Goal: Information Seeking & Learning: Understand process/instructions

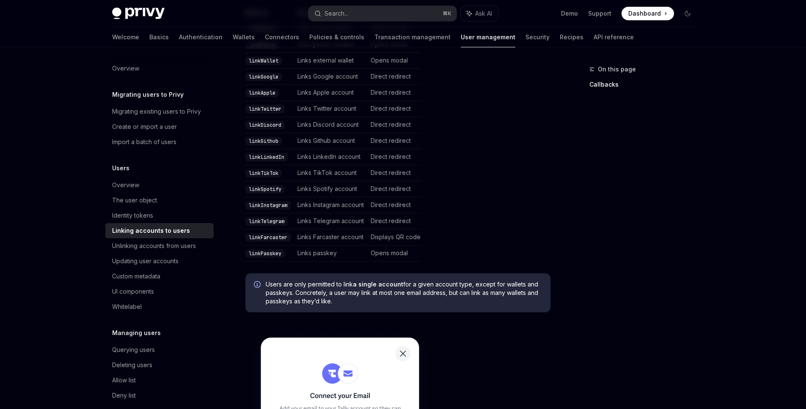
click at [465, 181] on table "Method Description User Experience linkEmail Links email address Opens modal li…" at bounding box center [397, 134] width 305 height 253
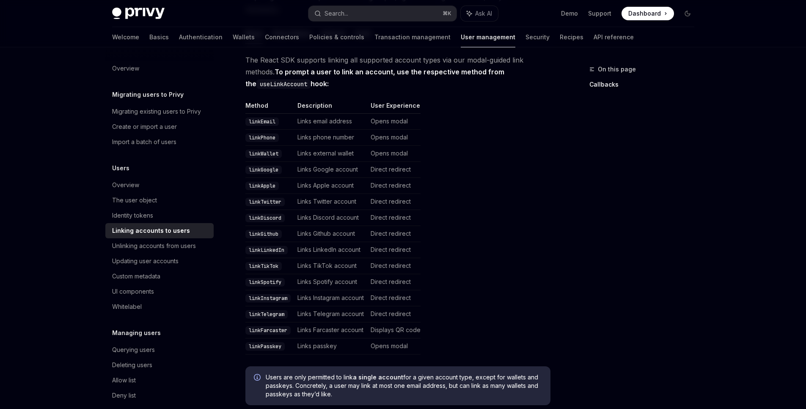
scroll to position [170, 0]
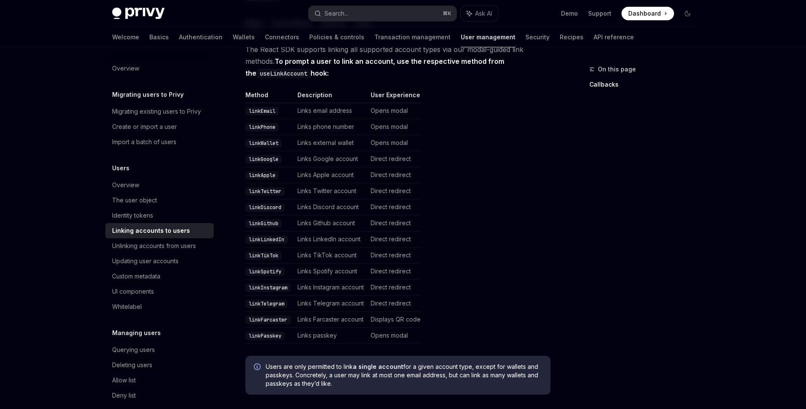
click at [446, 179] on table "Method Description User Experience linkEmail Links email address Opens modal li…" at bounding box center [397, 217] width 305 height 253
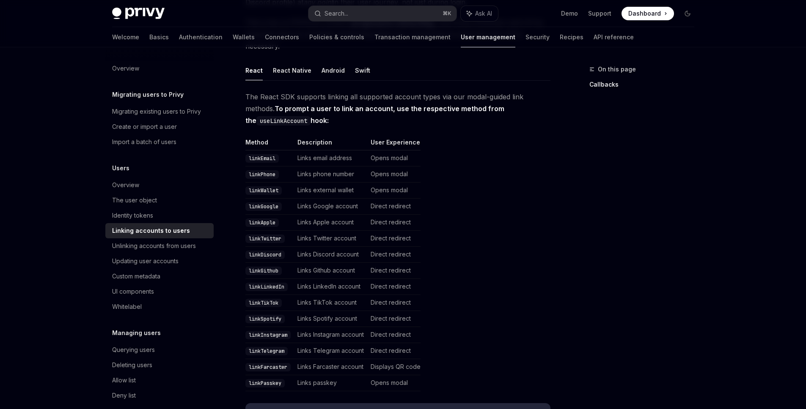
scroll to position [112, 0]
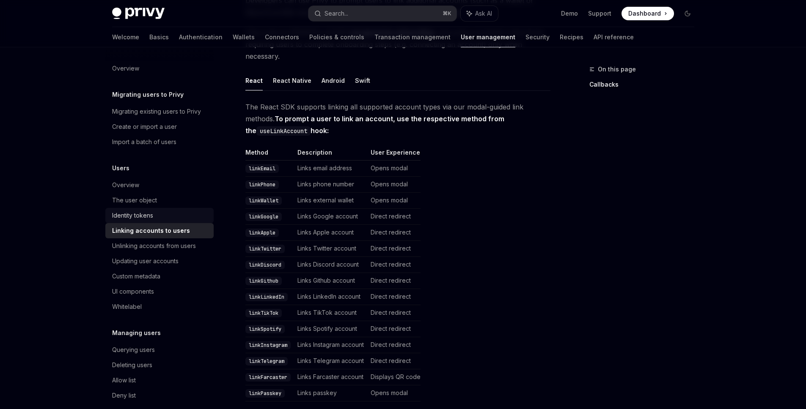
click at [142, 218] on div "Identity tokens" at bounding box center [132, 216] width 41 height 10
type textarea "*"
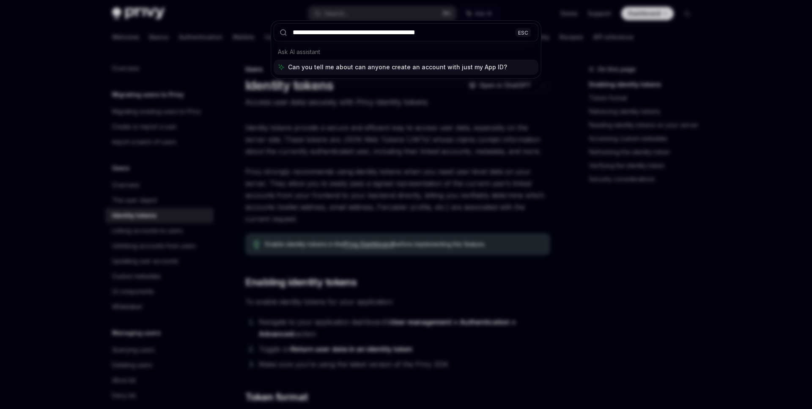
type input "**********"
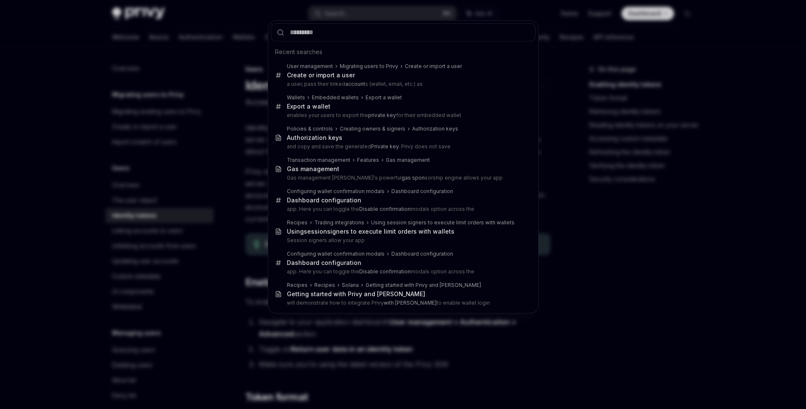
type textarea "*"
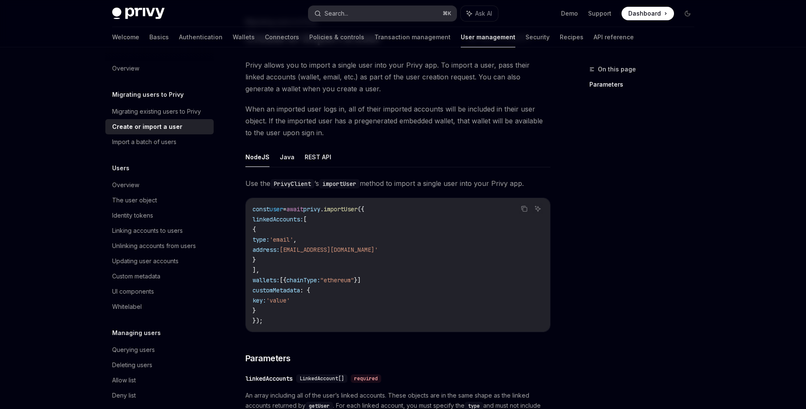
click at [408, 9] on button "Search... ⌘ K" at bounding box center [382, 13] width 148 height 15
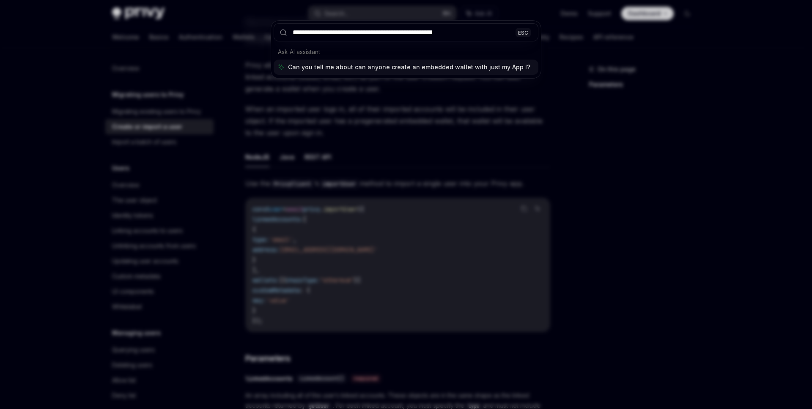
type input "**********"
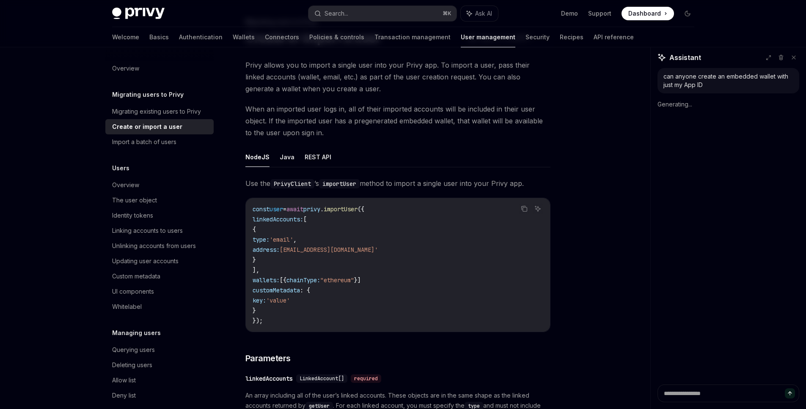
click at [748, 210] on div "can anyone create an embedded wallet with just my App ID Generating..." at bounding box center [728, 226] width 155 height 317
type textarea "*"
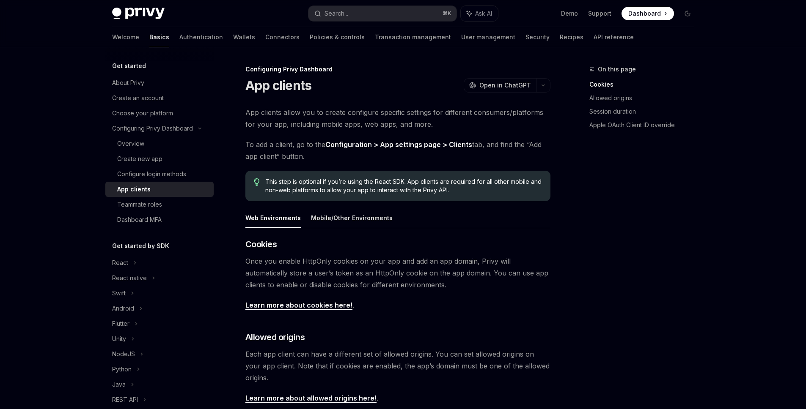
scroll to position [3, 0]
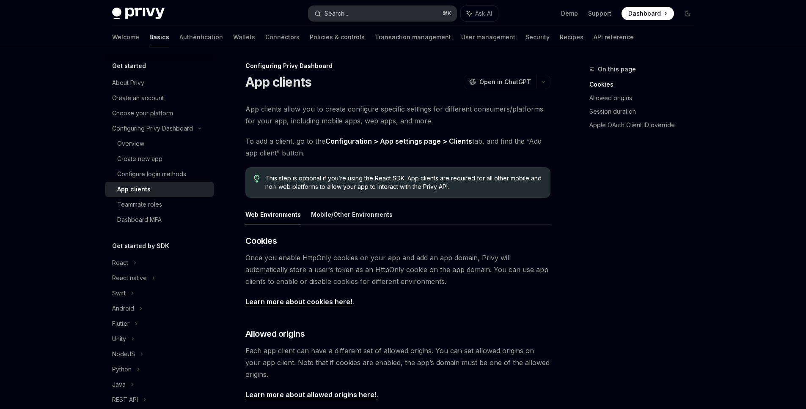
click at [365, 15] on button "Search... ⌘ K" at bounding box center [382, 13] width 148 height 15
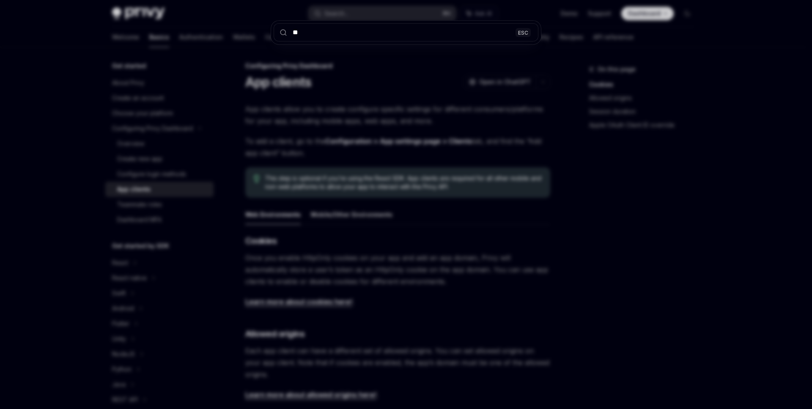
type input "***"
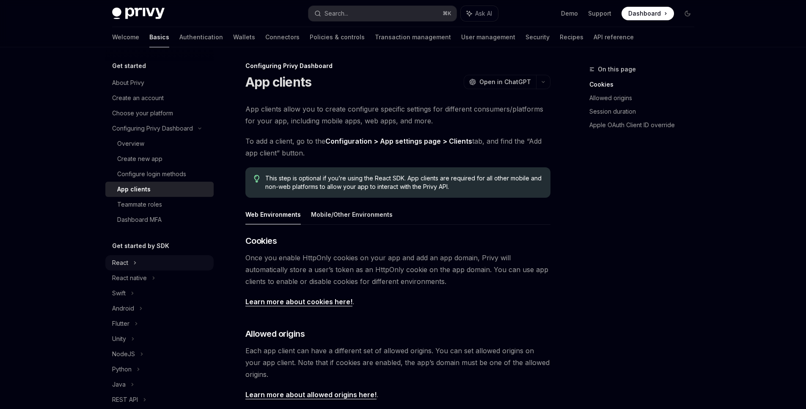
click at [138, 260] on div "React" at bounding box center [159, 262] width 108 height 15
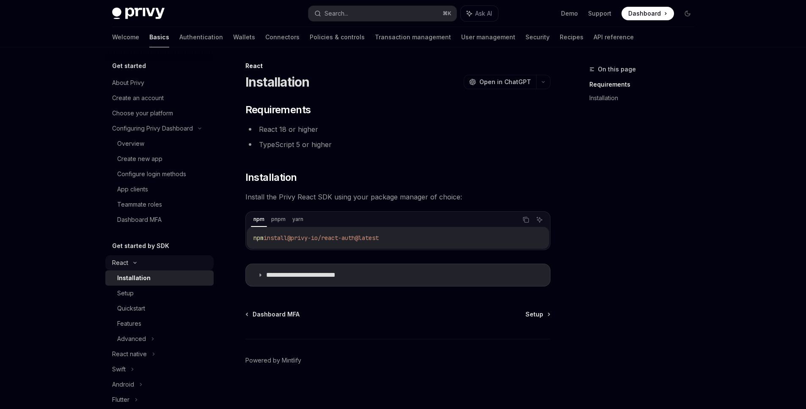
scroll to position [82, 0]
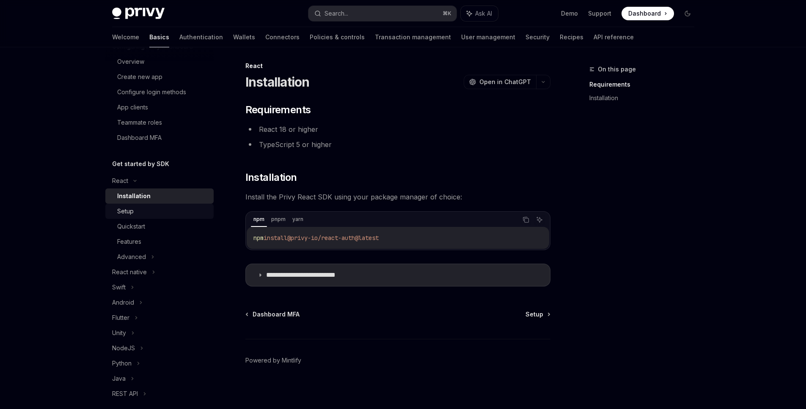
click at [141, 214] on div "Setup" at bounding box center [162, 211] width 91 height 10
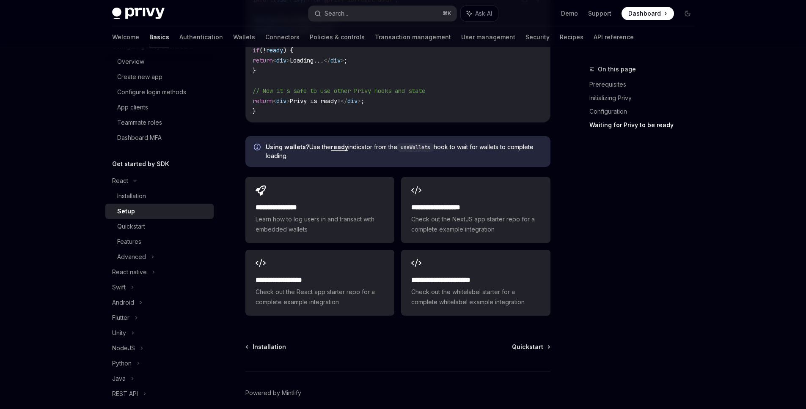
scroll to position [1043, 0]
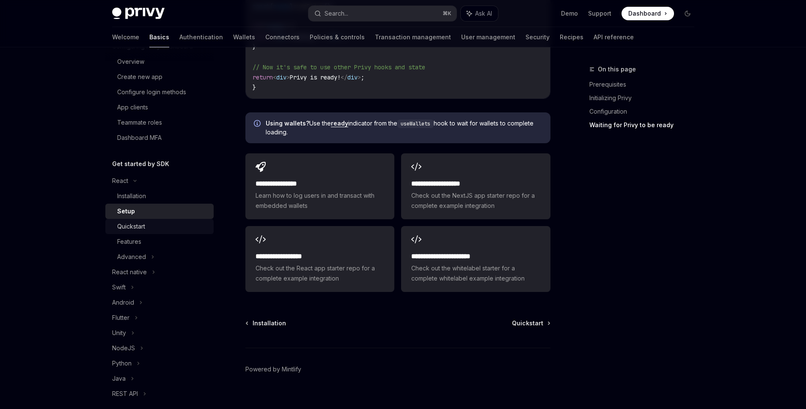
click at [185, 220] on link "Quickstart" at bounding box center [159, 226] width 108 height 15
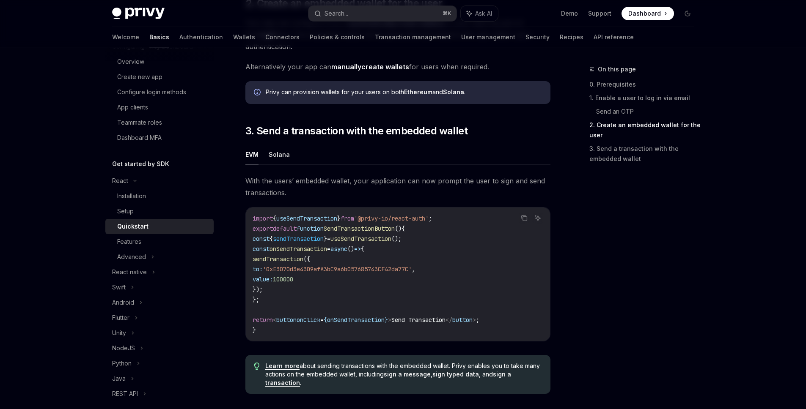
scroll to position [818, 0]
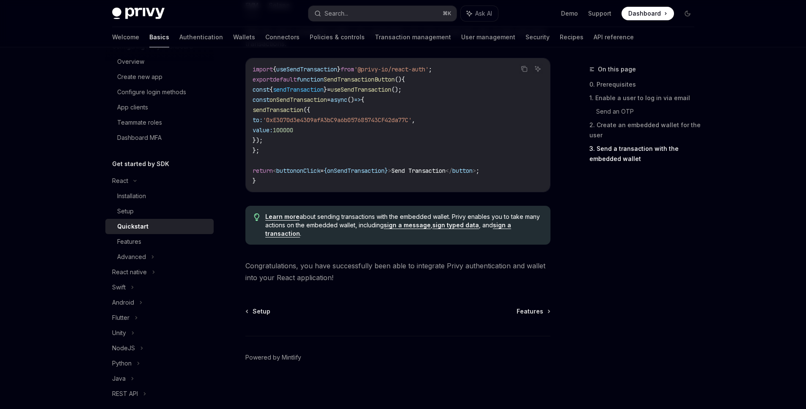
click at [115, 233] on link "Quickstart" at bounding box center [159, 226] width 108 height 15
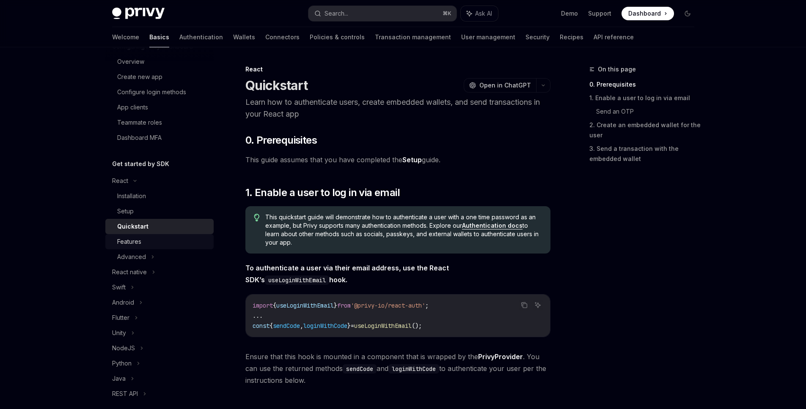
click at [139, 244] on div "Features" at bounding box center [129, 242] width 24 height 10
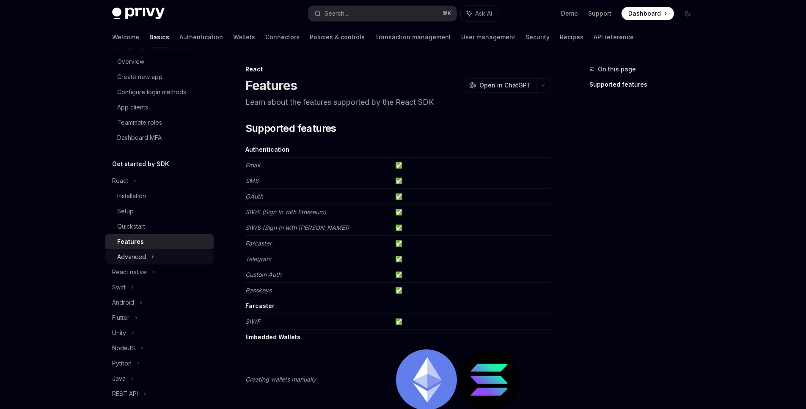
click at [165, 262] on div "Advanced" at bounding box center [159, 257] width 108 height 15
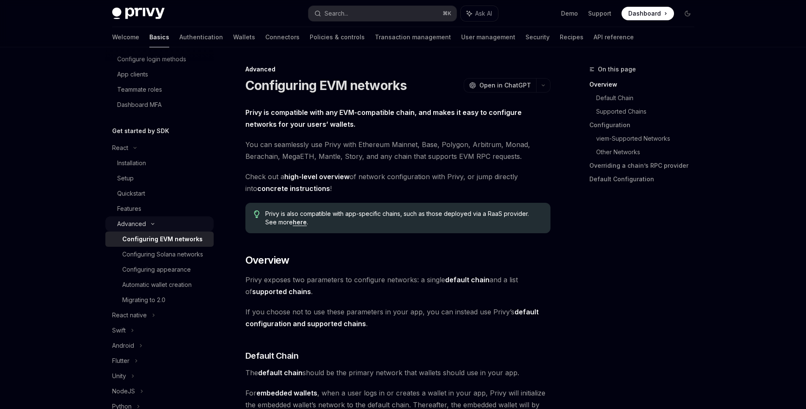
scroll to position [116, 0]
click at [167, 252] on div "Configuring Solana networks" at bounding box center [162, 253] width 81 height 10
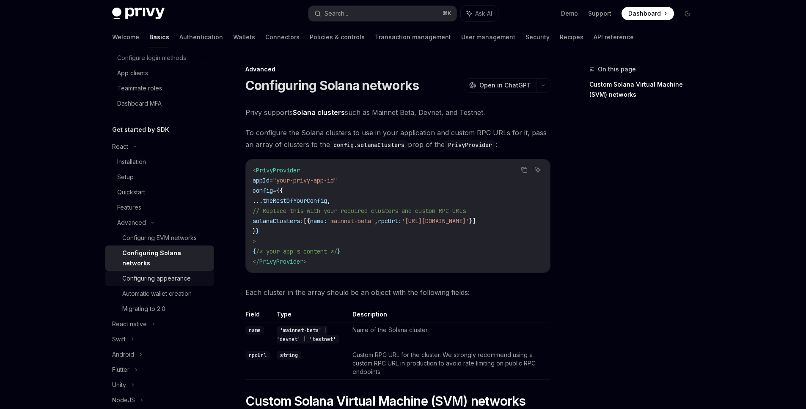
click at [174, 277] on div "Configuring appearance" at bounding box center [156, 279] width 69 height 10
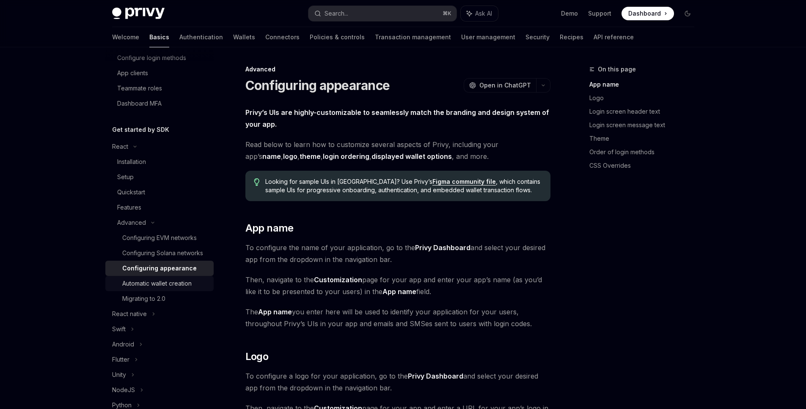
click at [172, 289] on div "Automatic wallet creation" at bounding box center [156, 284] width 69 height 10
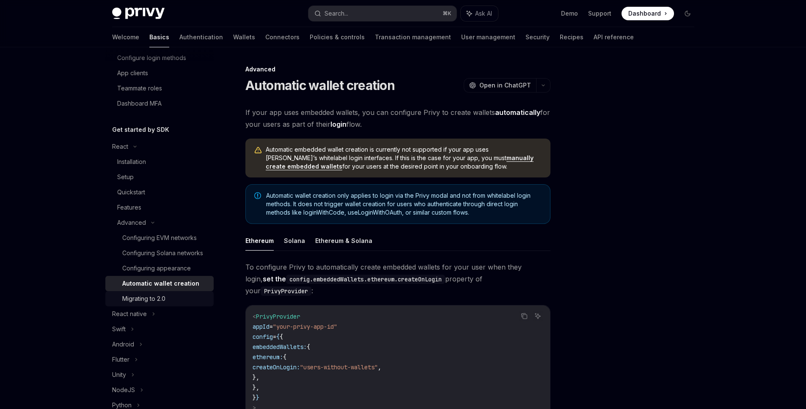
click at [160, 304] on div "Migrating to 2.0" at bounding box center [143, 299] width 43 height 10
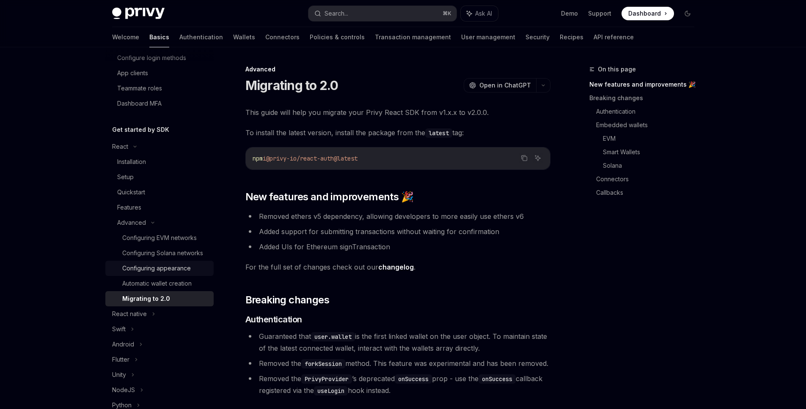
scroll to position [116, 0]
click at [153, 243] on div "Configuring EVM networks" at bounding box center [159, 238] width 74 height 10
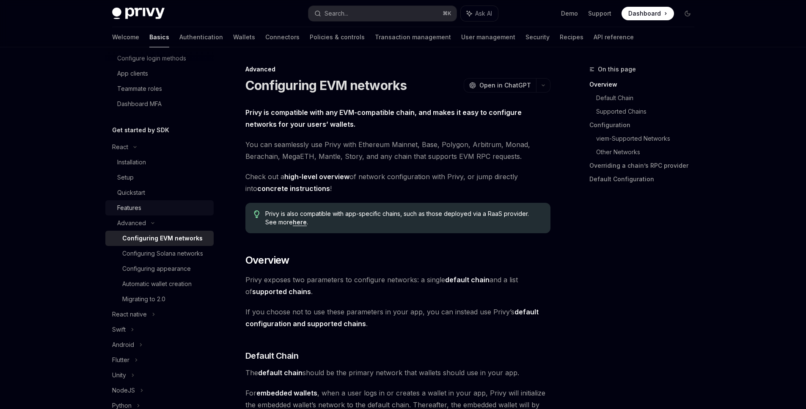
click at [154, 210] on div "Features" at bounding box center [162, 208] width 91 height 10
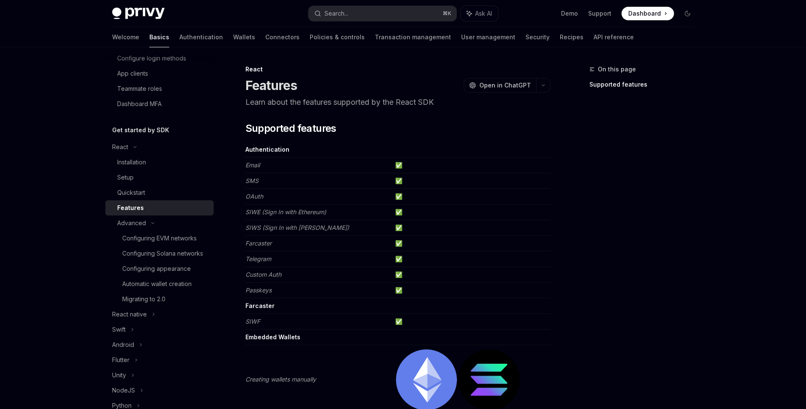
click at [522, 263] on td "✅" at bounding box center [471, 260] width 159 height 16
click at [421, 330] on td at bounding box center [471, 338] width 159 height 16
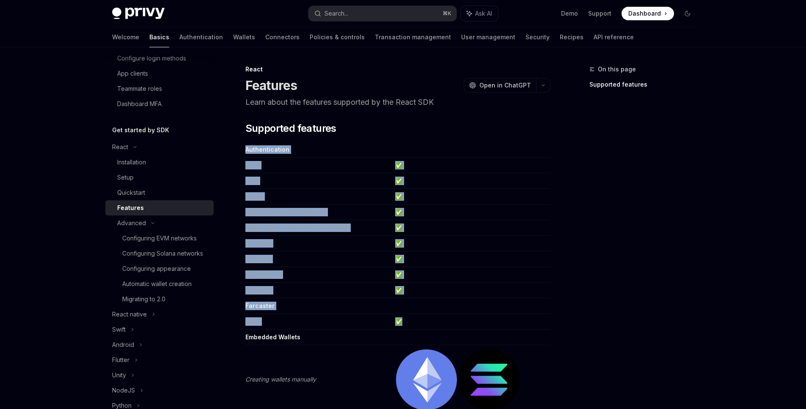
drag, startPoint x: 421, startPoint y: 329, endPoint x: 237, endPoint y: 154, distance: 254.3
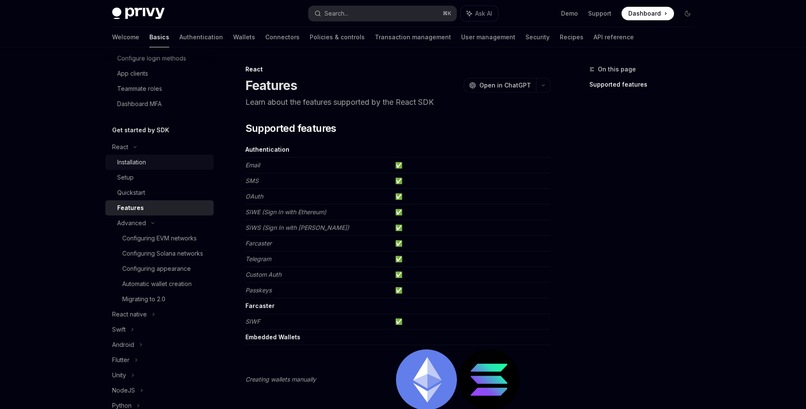
click at [148, 162] on div "Installation" at bounding box center [162, 162] width 91 height 10
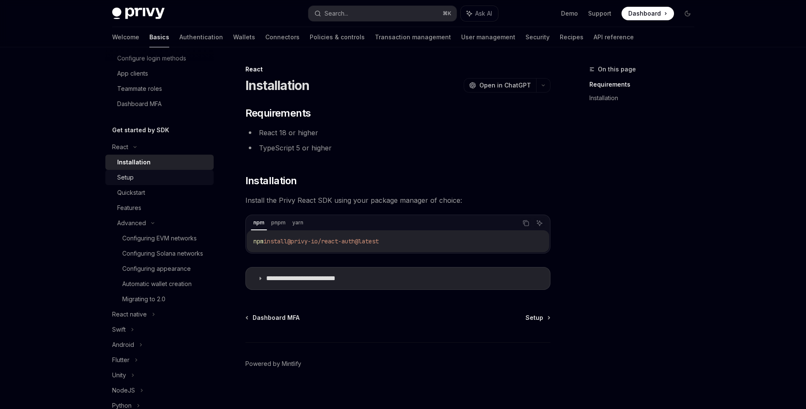
click at [155, 184] on link "Setup" at bounding box center [159, 177] width 108 height 15
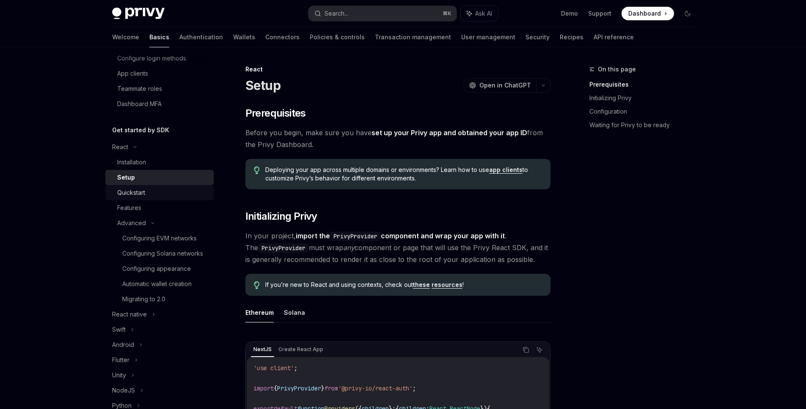
click at [145, 195] on div "Quickstart" at bounding box center [131, 193] width 28 height 10
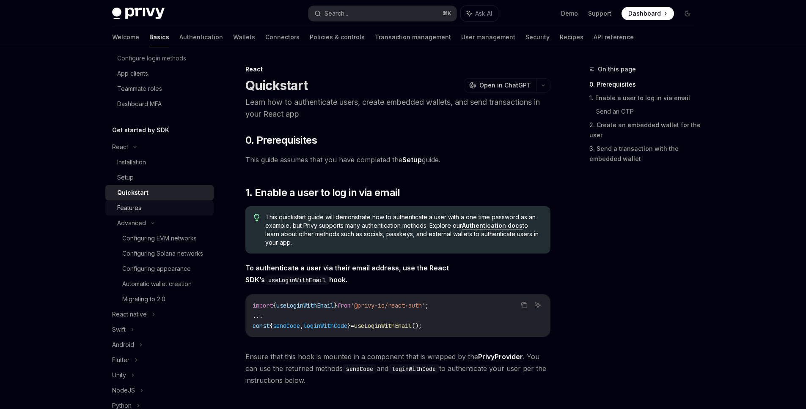
click at [133, 214] on link "Features" at bounding box center [159, 208] width 108 height 15
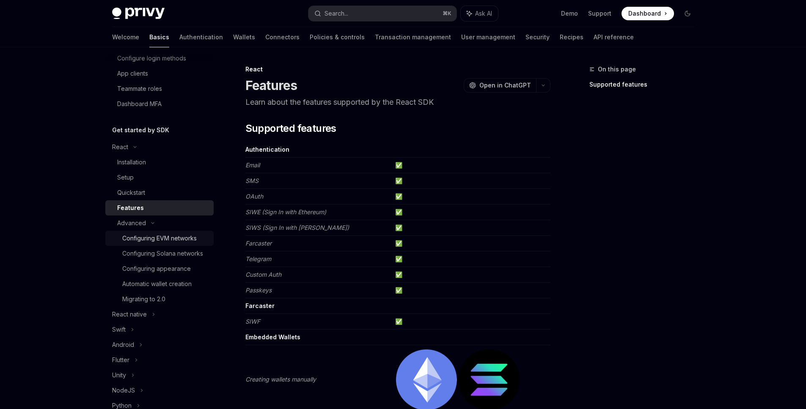
click at [153, 240] on div "Configuring EVM networks" at bounding box center [159, 238] width 74 height 10
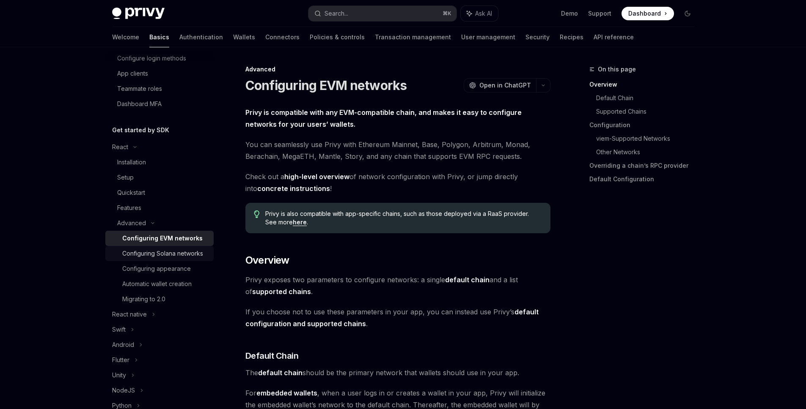
click at [150, 254] on div "Configuring Solana networks" at bounding box center [162, 254] width 81 height 10
type textarea "*"
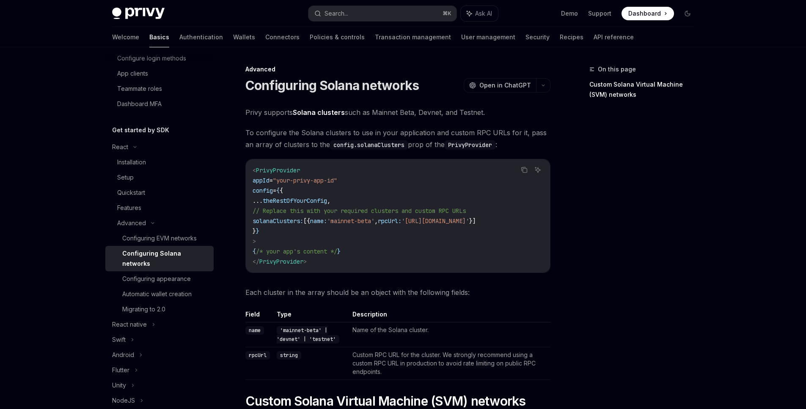
click at [370, 256] on code "< PrivyProvider appId = "your-privy-app-id" config = { { ... theRestOfYourConfi…" at bounding box center [398, 216] width 291 height 102
click at [605, 264] on div "On this page Custom Solana Virtual Machine (SVM) networks" at bounding box center [636, 236] width 129 height 345
click at [591, 262] on div "On this page Custom Solana Virtual Machine (SVM) networks" at bounding box center [636, 236] width 129 height 345
click at [591, 261] on div "On this page Custom Solana Virtual Machine (SVM) networks" at bounding box center [636, 236] width 129 height 345
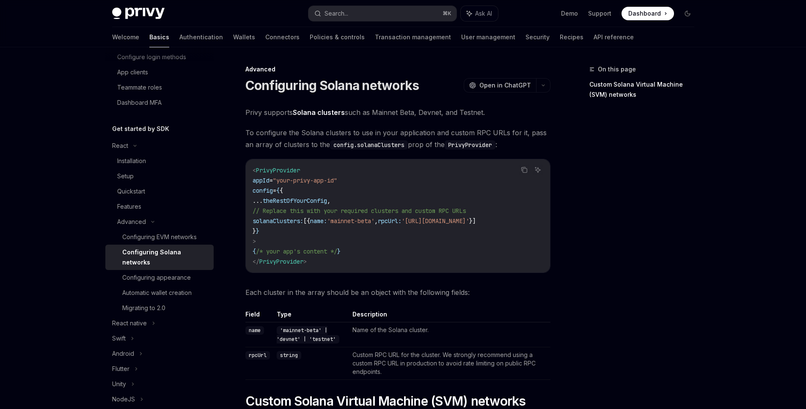
click at [556, 158] on div "On this page Custom Solana Virtual Machine (SVM) networks Advanced Configuring …" at bounding box center [403, 386] width 596 height 679
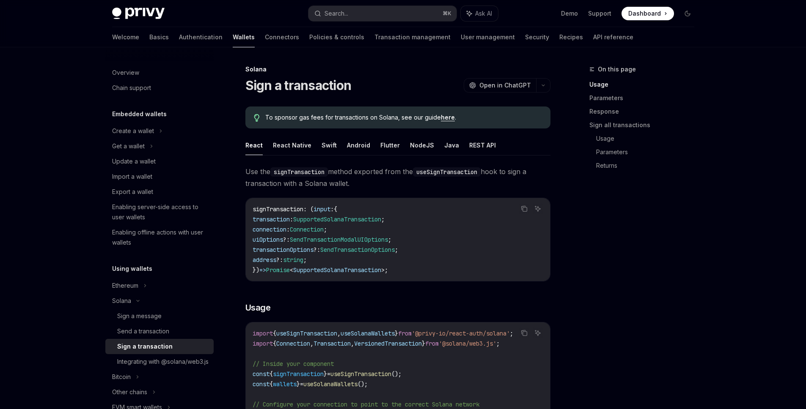
scroll to position [232, 0]
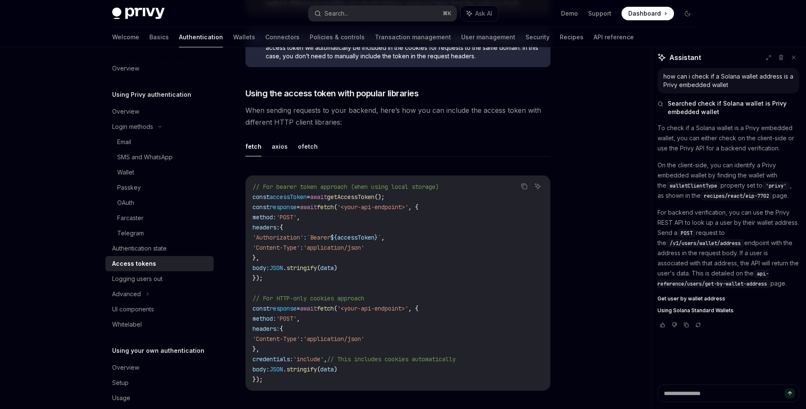
scroll to position [685, 0]
click at [300, 244] on span "'Content-Type'" at bounding box center [276, 247] width 47 height 8
click at [327, 237] on span "`Bearer" at bounding box center [319, 237] width 24 height 8
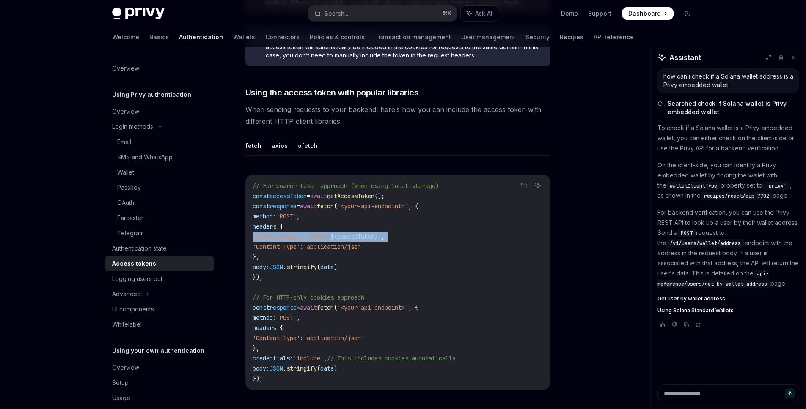
click at [327, 237] on span "`Bearer" at bounding box center [319, 237] width 24 height 8
copy code "'Authorization' : `Bearer ${ accessToken } ` ,"
drag, startPoint x: 369, startPoint y: 250, endPoint x: 357, endPoint y: 250, distance: 11.9
click at [367, 250] on code "// For bearer token approach (when using local storage) const accessToken = awa…" at bounding box center [398, 282] width 291 height 203
click at [272, 254] on code "// For bearer token approach (when using local storage) const accessToken = awa…" at bounding box center [398, 282] width 291 height 203
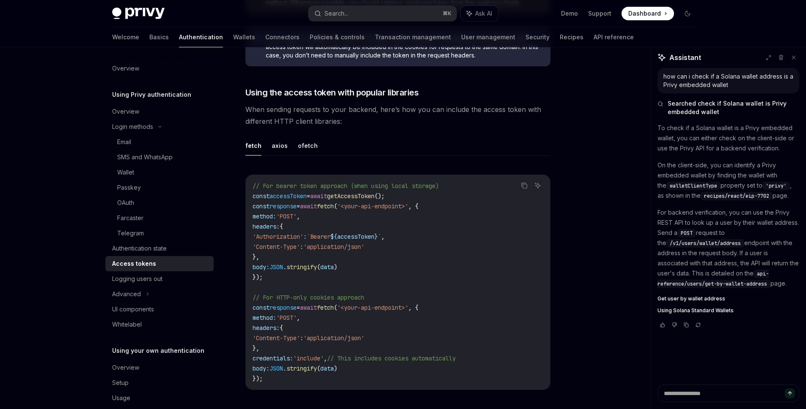
drag, startPoint x: 272, startPoint y: 258, endPoint x: 234, endPoint y: 231, distance: 47.2
copy code "headers: { 'Authorization' : `Bearer ${ accessToken } ` , 'Content-Type' : 'app…"
click at [372, 199] on span "getAccessToken" at bounding box center [350, 196] width 47 height 8
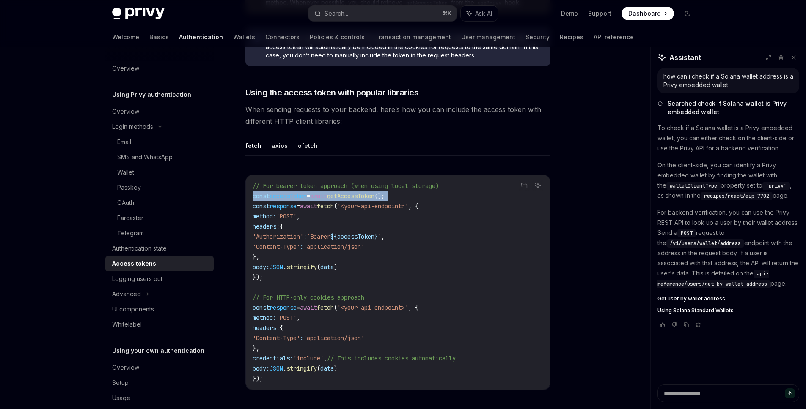
click at [372, 199] on span "getAccessToken" at bounding box center [350, 196] width 47 height 8
click at [373, 199] on span "getAccessToken" at bounding box center [350, 196] width 47 height 8
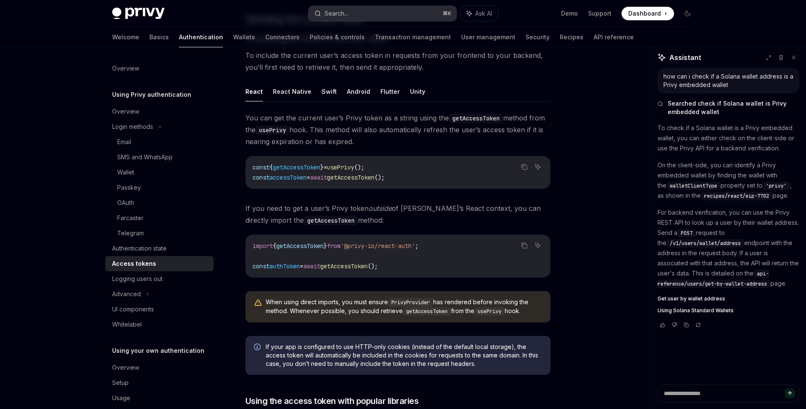
scroll to position [366, 0]
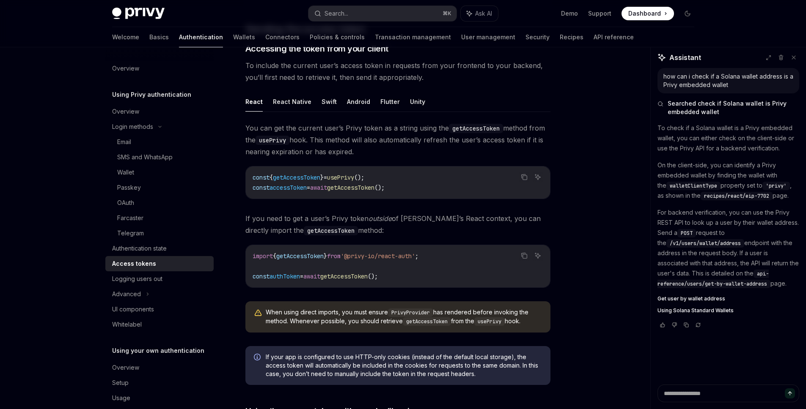
click at [303, 254] on span "getAccessToken" at bounding box center [299, 257] width 47 height 8
click at [306, 250] on div "import { getAccessToken } from '@privy-io/react-auth' ; const authToken = await…" at bounding box center [398, 266] width 304 height 42
click at [314, 257] on span "getAccessToken" at bounding box center [299, 257] width 47 height 8
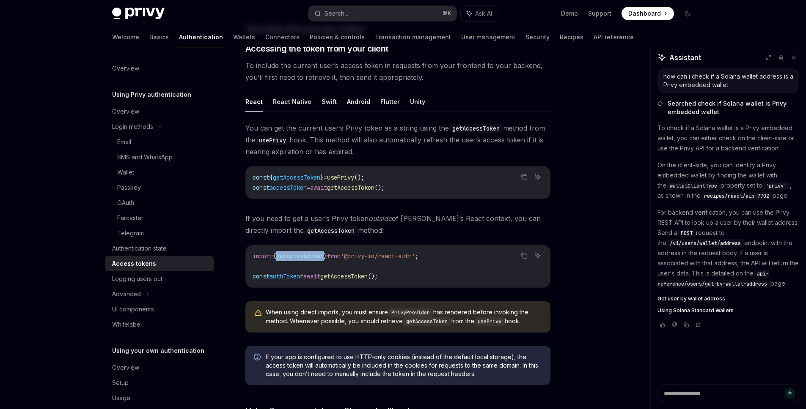
copy span "getAccessToken"
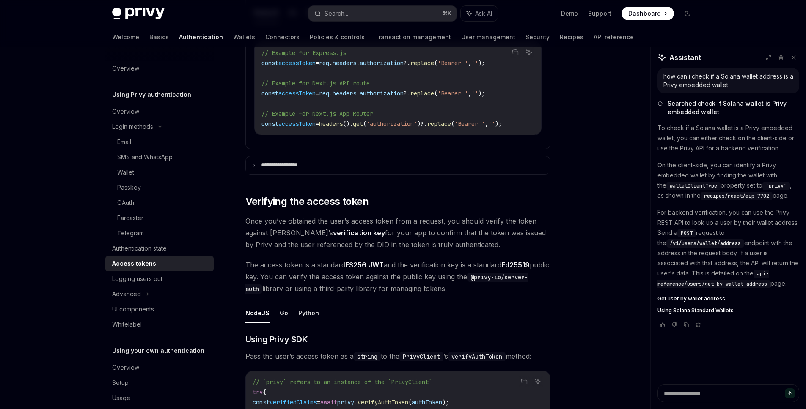
scroll to position [1106, 0]
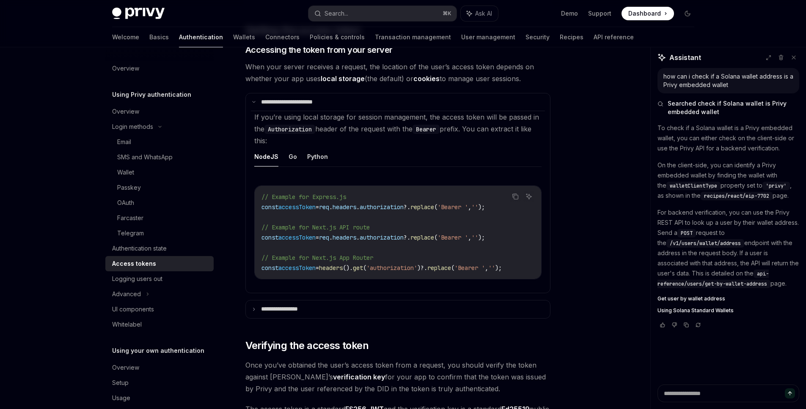
click at [316, 241] on span "accessToken" at bounding box center [296, 238] width 37 height 8
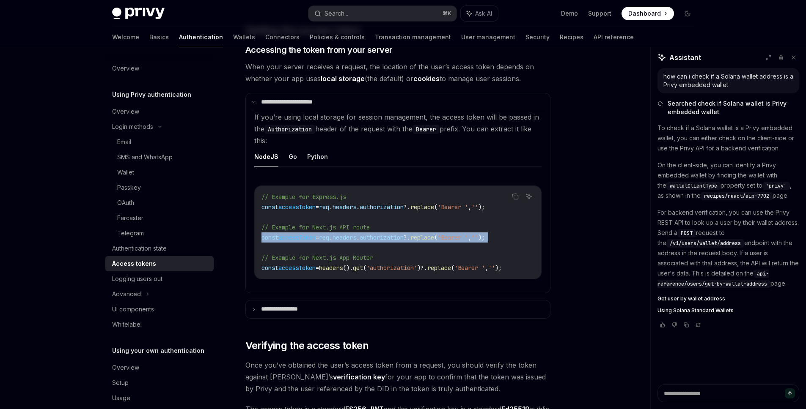
click at [316, 241] on span "accessToken" at bounding box center [296, 238] width 37 height 8
copy code "const accessToken = req . headers . authorization ?. replace ( 'Bearer ' , '' );"
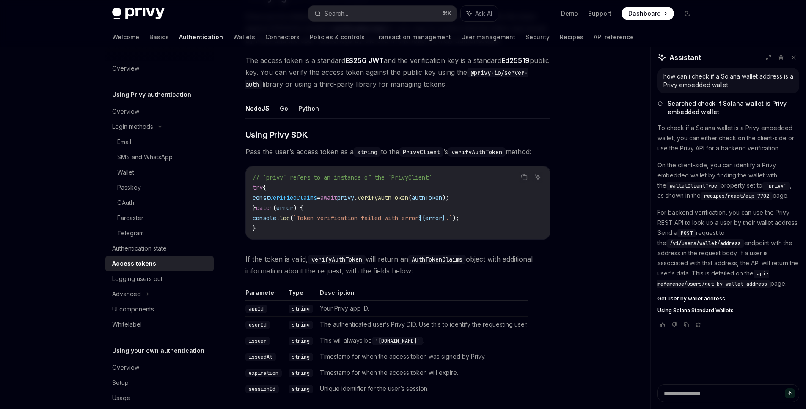
scroll to position [1497, 0]
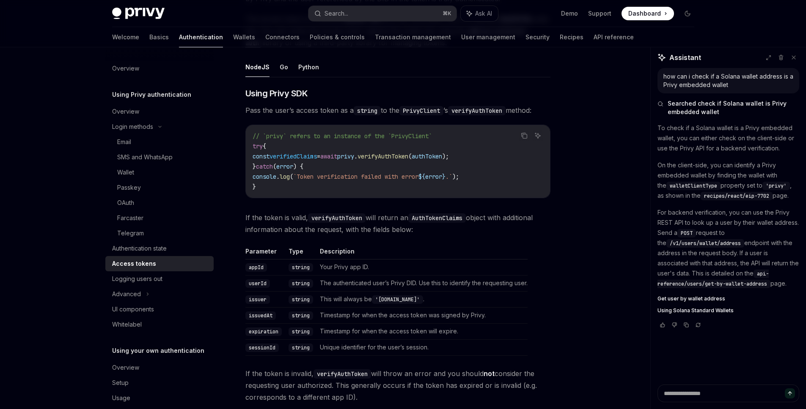
click at [311, 166] on code "// `privy` refers to an instance of the `PrivyClient` try { const verifiedClaim…" at bounding box center [398, 161] width 291 height 61
click at [317, 160] on span "verifiedClaims" at bounding box center [292, 157] width 47 height 8
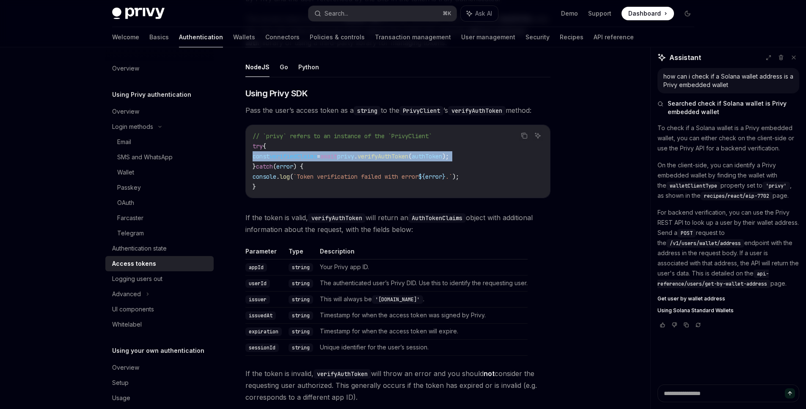
click at [317, 160] on span "verifiedClaims" at bounding box center [292, 157] width 47 height 8
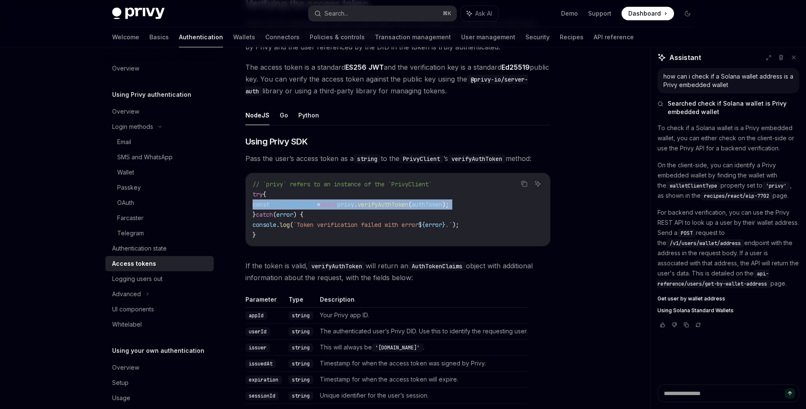
scroll to position [1447, 0]
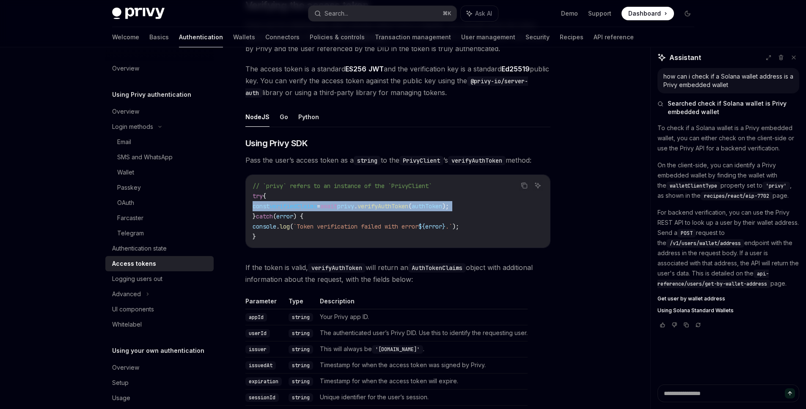
click at [317, 206] on span "verifiedClaims" at bounding box center [292, 207] width 47 height 8
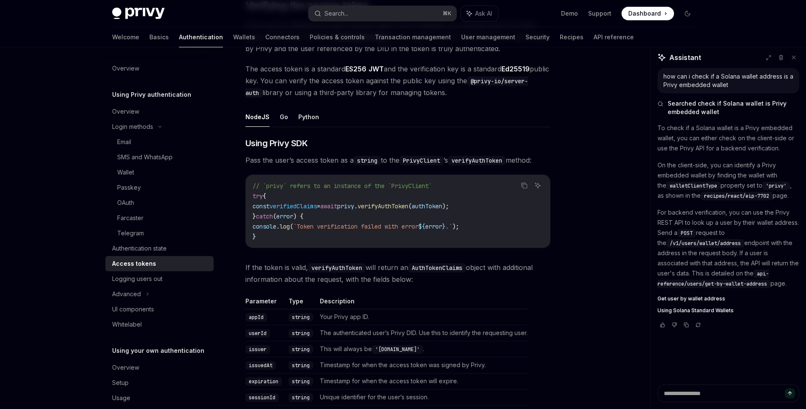
click at [317, 206] on span "verifiedClaims" at bounding box center [292, 207] width 47 height 8
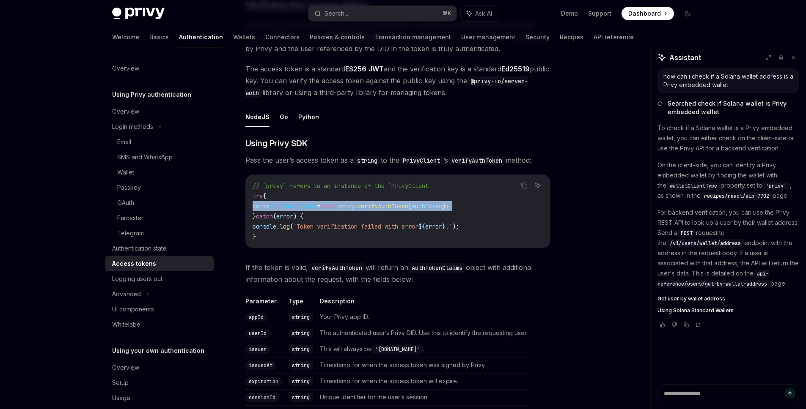
click at [317, 206] on span "verifiedClaims" at bounding box center [292, 207] width 47 height 8
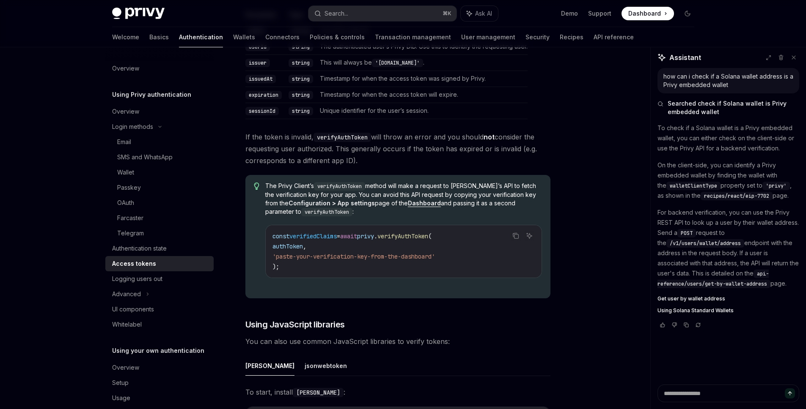
scroll to position [1735, 0]
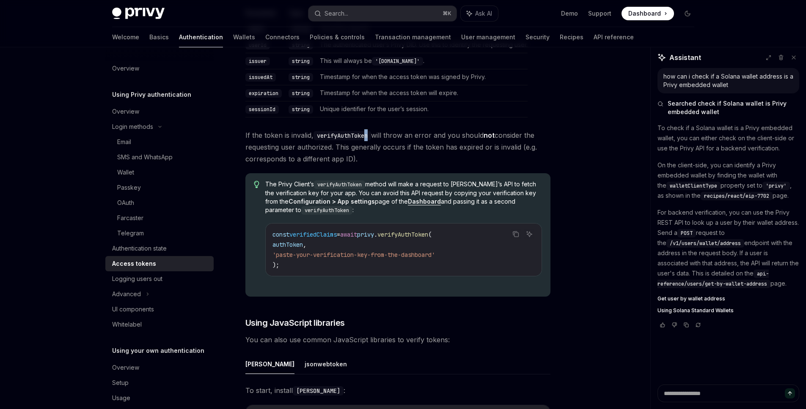
click at [371, 138] on code "verifyAuthToken" at bounding box center [342, 135] width 58 height 9
click at [395, 141] on span "If the token is invalid, verifyAuthToken will throw an error and you should not…" at bounding box center [397, 147] width 305 height 36
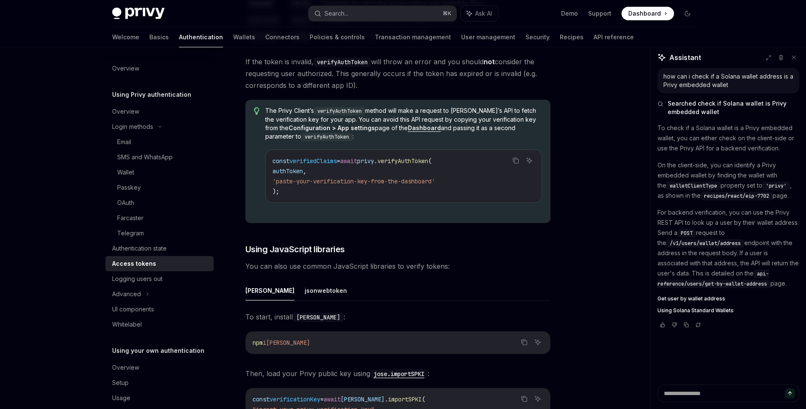
scroll to position [1809, 0]
click at [410, 152] on div "The Privy Client’s verifyAuthToken method will make a request to Privy’s API to…" at bounding box center [403, 161] width 276 height 110
click at [374, 162] on span "privy" at bounding box center [365, 161] width 17 height 8
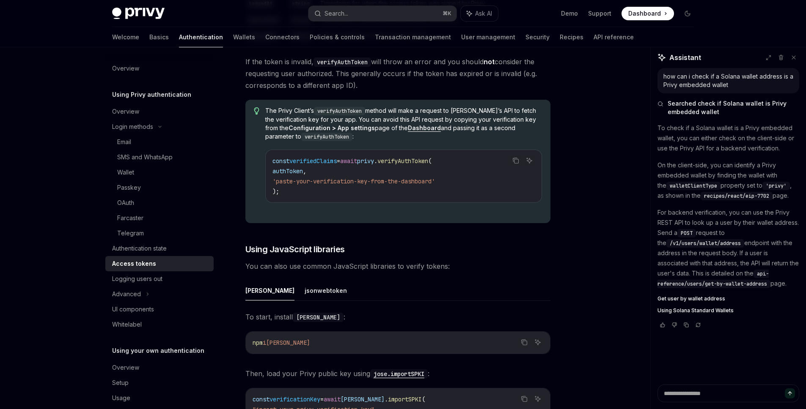
copy span "privy"
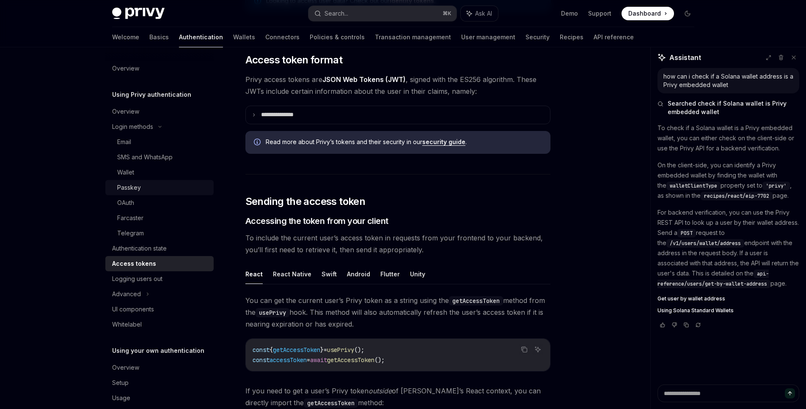
scroll to position [14, 0]
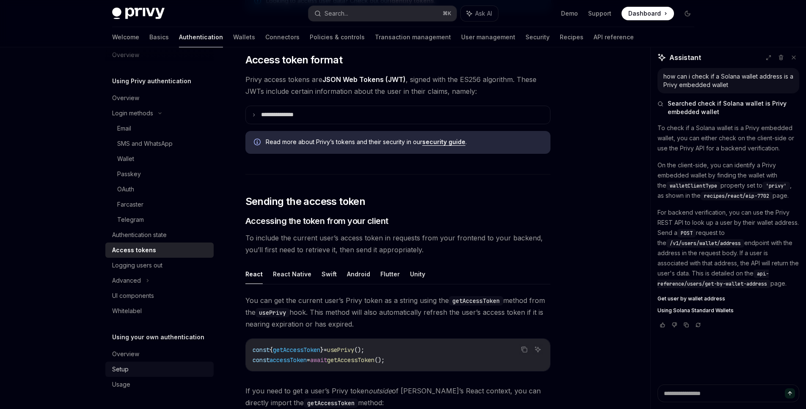
click at [131, 367] on div "Setup" at bounding box center [160, 370] width 96 height 10
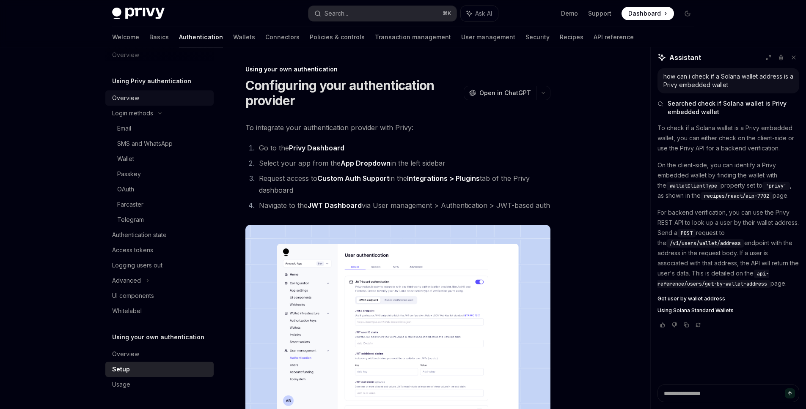
click at [130, 99] on div "Overview" at bounding box center [125, 98] width 27 height 10
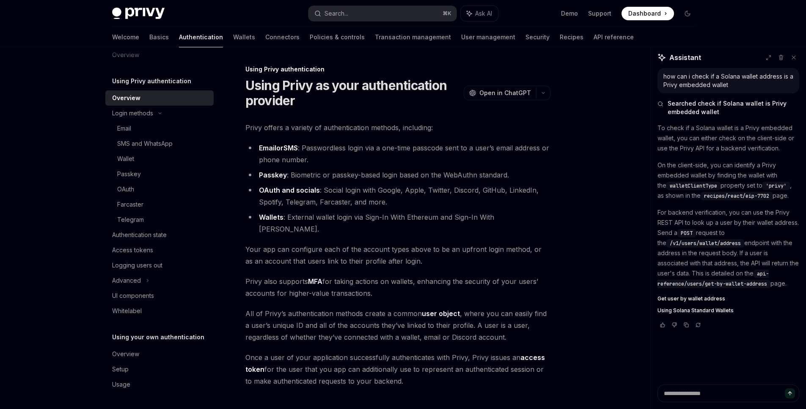
scroll to position [92, 0]
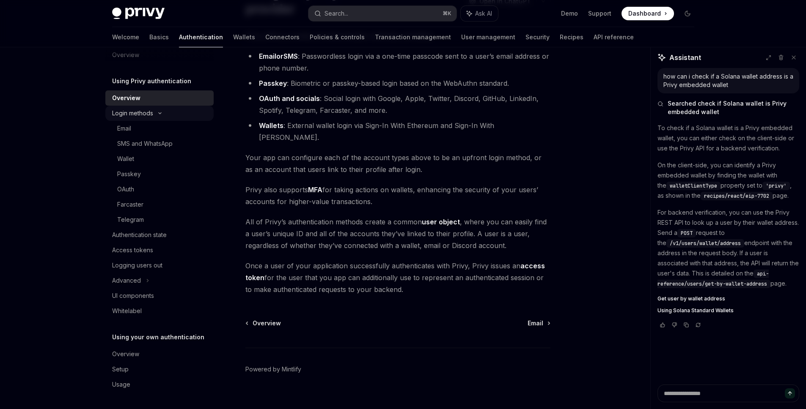
click at [130, 113] on div "Login methods" at bounding box center [132, 113] width 41 height 10
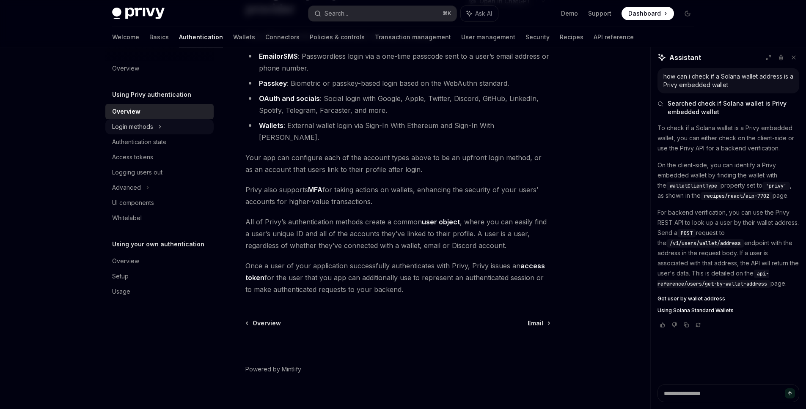
scroll to position [0, 0]
click at [143, 107] on div "Overview" at bounding box center [160, 112] width 96 height 10
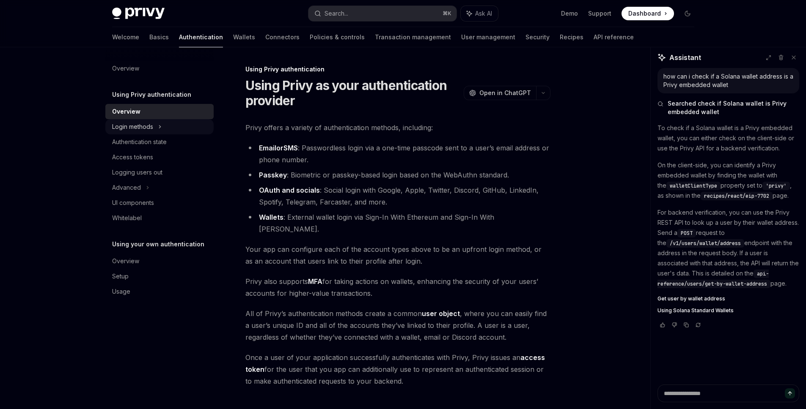
click at [139, 122] on div "Login methods" at bounding box center [132, 127] width 41 height 10
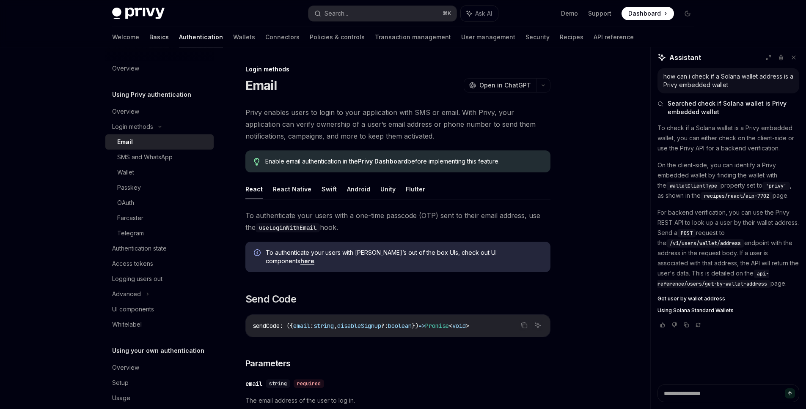
click at [149, 32] on link "Basics" at bounding box center [158, 37] width 19 height 20
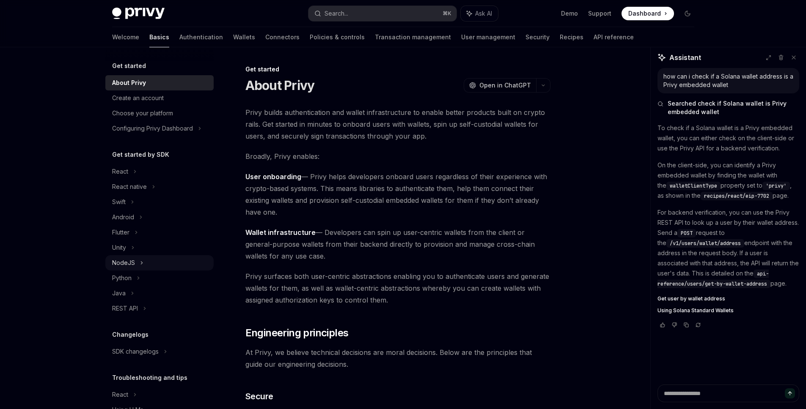
click at [152, 265] on div "NodeJS" at bounding box center [159, 262] width 108 height 15
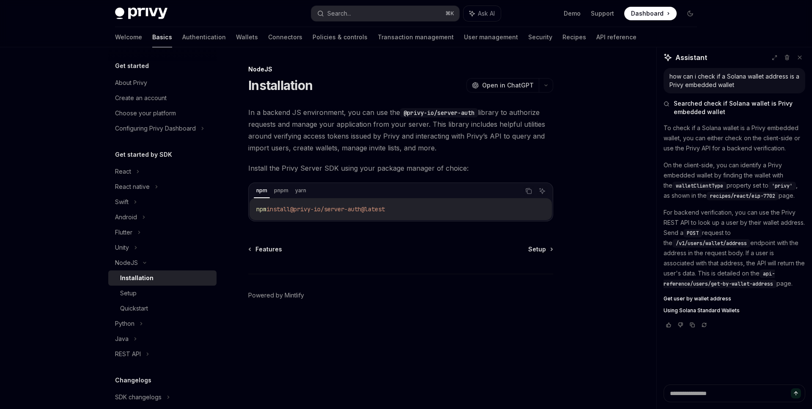
click at [368, 206] on span "@privy-io/server-auth@latest" at bounding box center [337, 210] width 95 height 8
copy div "npm install @privy-io/server-auth@latest"
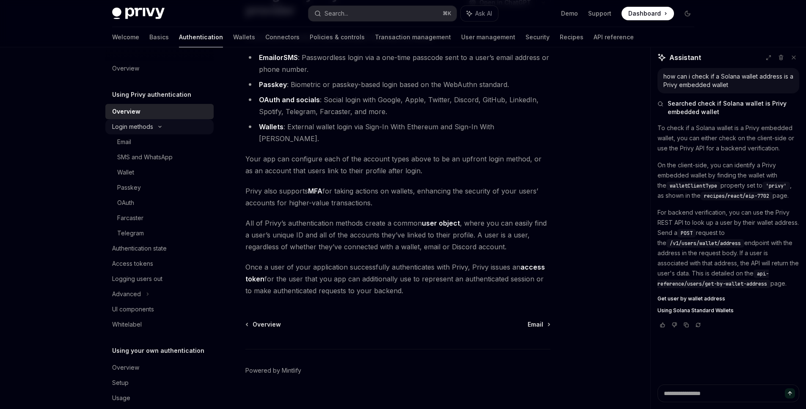
scroll to position [0, 0]
click at [143, 249] on div "Authentication state" at bounding box center [139, 248] width 55 height 10
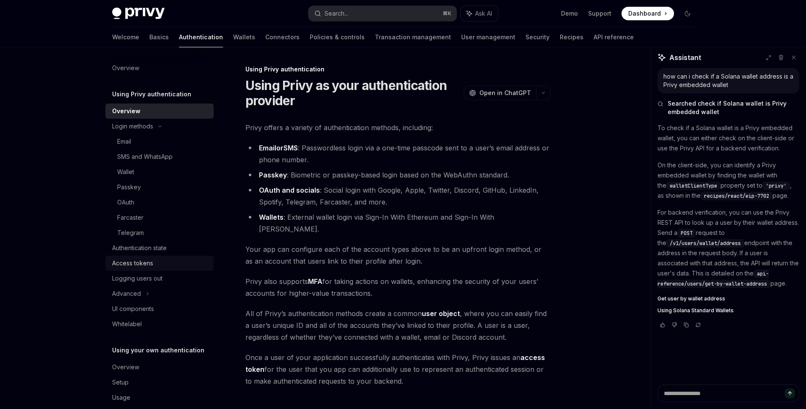
click at [145, 266] on div "Access tokens" at bounding box center [132, 263] width 41 height 10
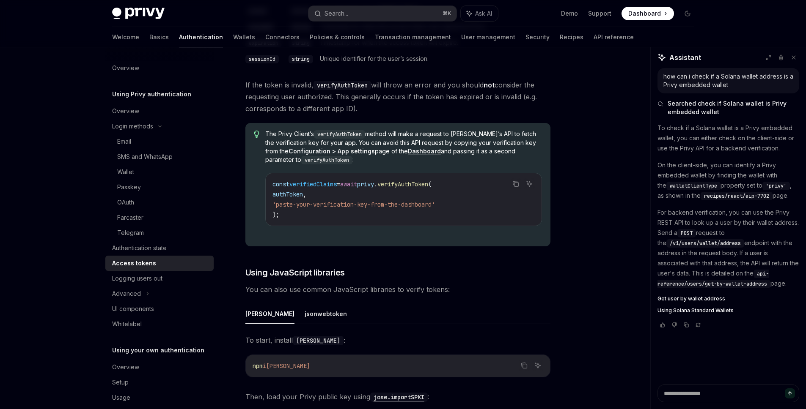
scroll to position [1593, 0]
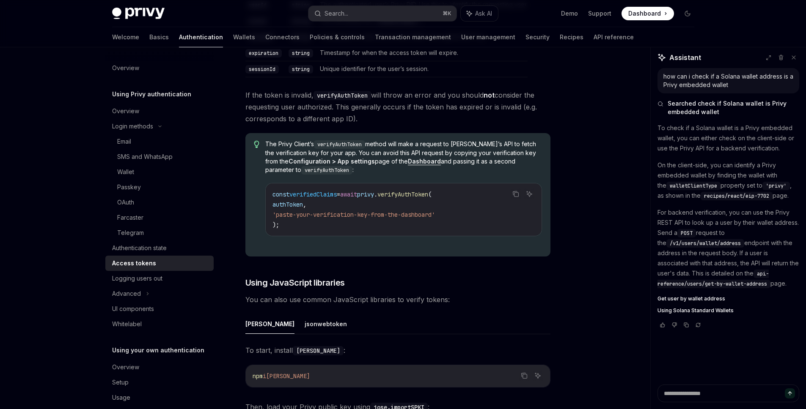
click at [342, 139] on div "The Privy Client’s verifyAuthToken method will make a request to Privy’s API to…" at bounding box center [397, 195] width 305 height 124
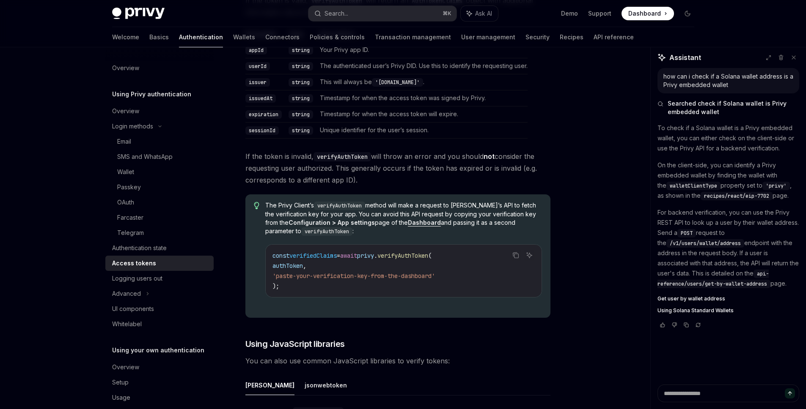
scroll to position [1527, 0]
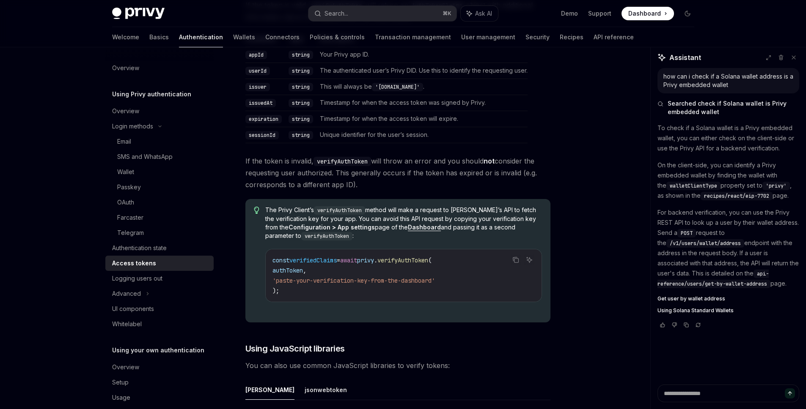
click at [525, 245] on div "The Privy Client’s verifyAuthToken method will make a request to Privy’s API to…" at bounding box center [403, 261] width 276 height 110
click at [531, 260] on icon "Ask AI" at bounding box center [529, 260] width 5 height 5
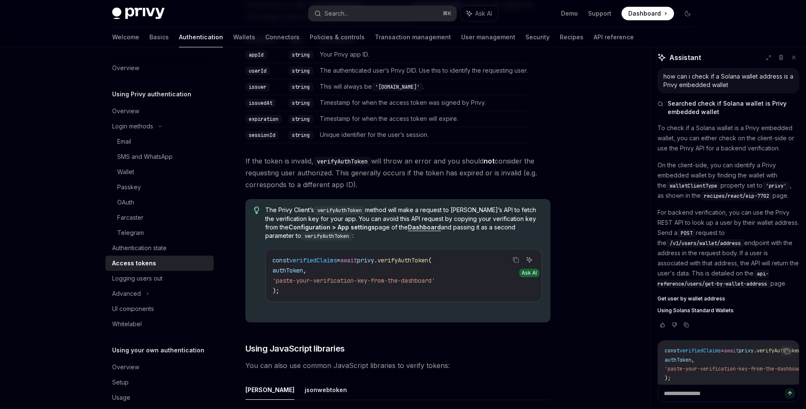
type textarea "*"
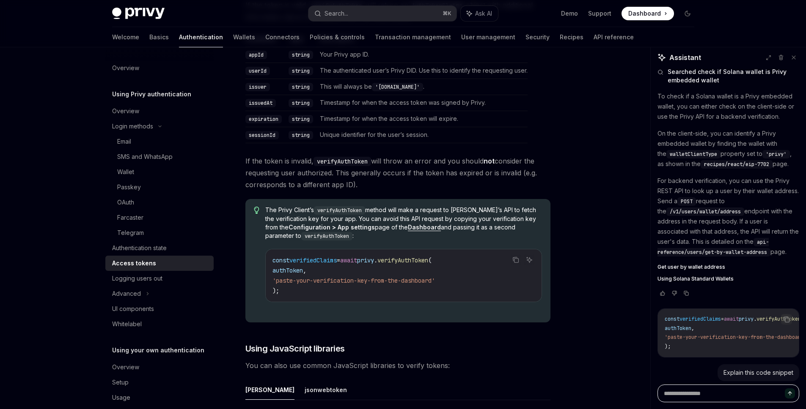
click at [709, 391] on textarea at bounding box center [728, 394] width 142 height 18
type textarea "*"
type textarea "**"
type textarea "*"
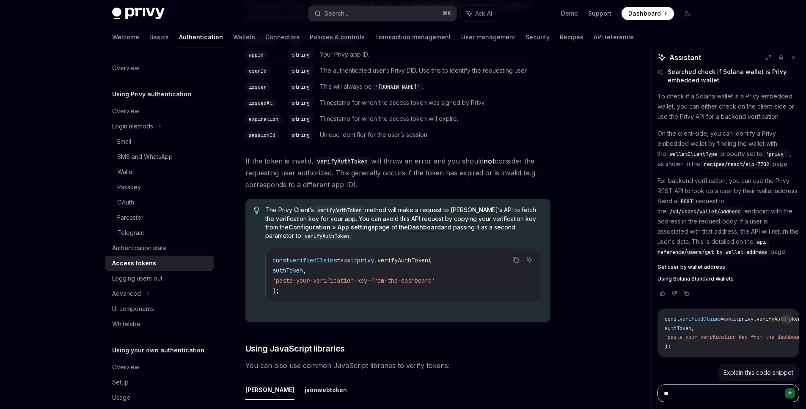
type textarea "***"
type textarea "*"
type textarea "***"
type textarea "*"
type textarea "*****"
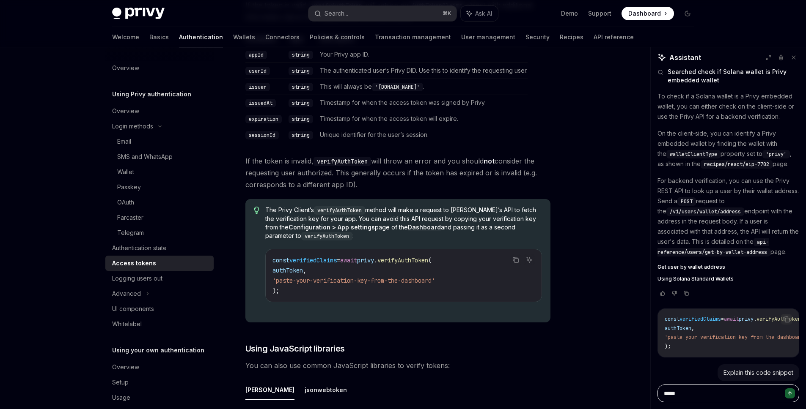
type textarea "*"
type textarea "******"
type textarea "*"
type textarea "******"
type textarea "*"
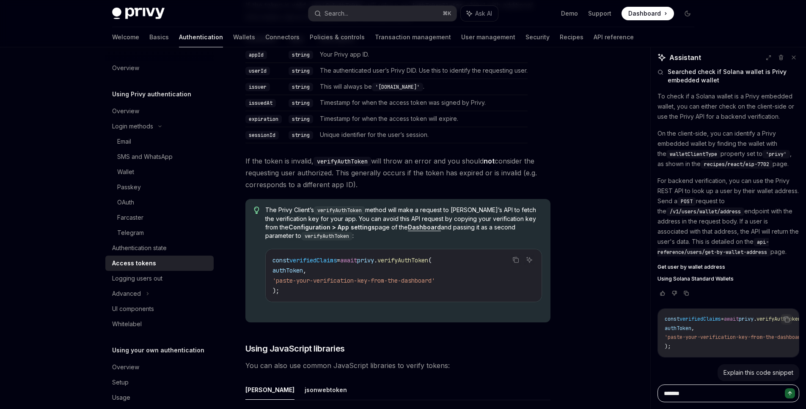
type textarea "********"
type textarea "*"
type textarea "********"
type textarea "*"
type textarea "**********"
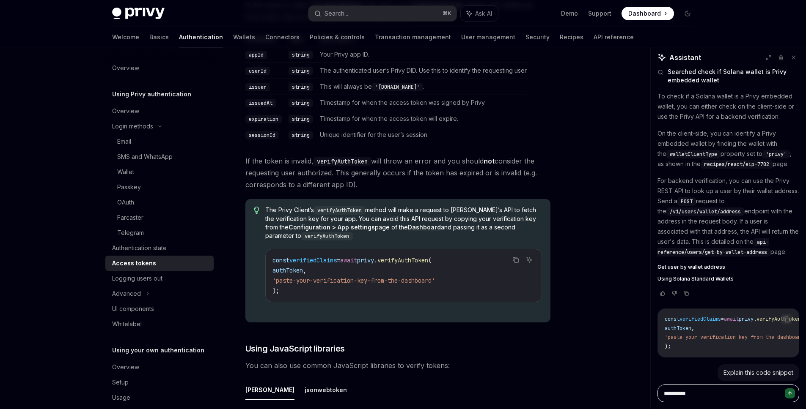
type textarea "*"
type textarea "**********"
type textarea "*"
type textarea "**********"
type textarea "*"
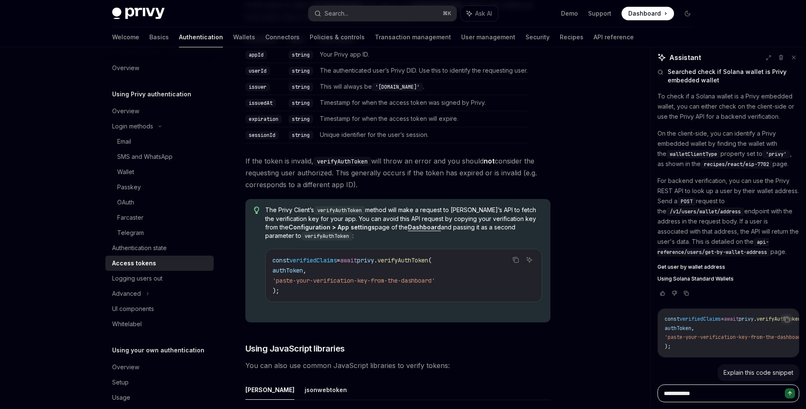
type textarea "**********"
type textarea "*"
type textarea "**********"
type textarea "*"
type textarea "**********"
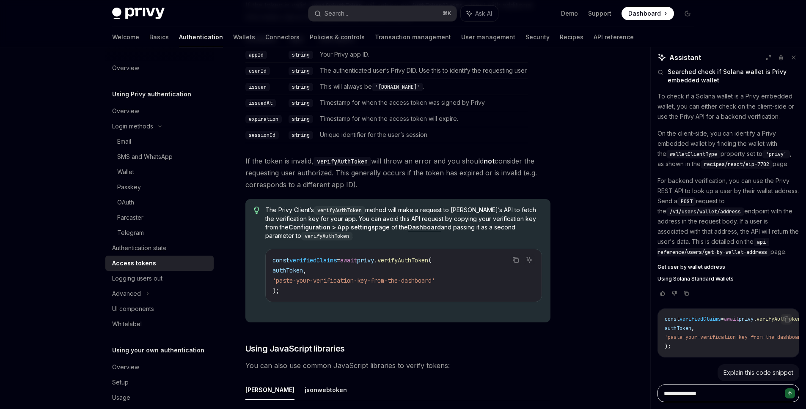
type textarea "*"
type textarea "**********"
type textarea "*"
type textarea "**********"
type textarea "*"
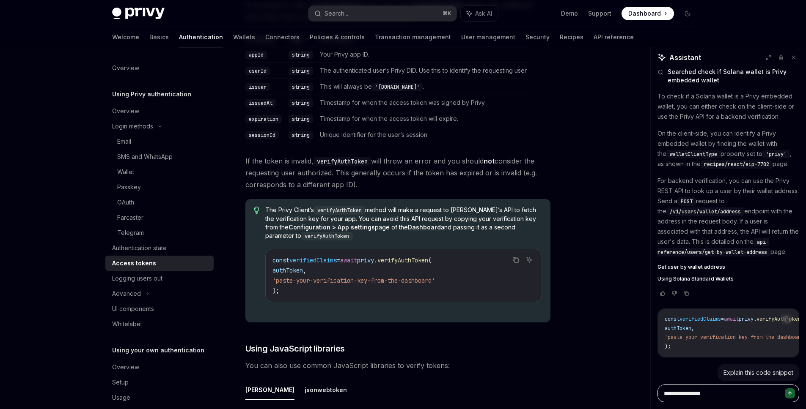
type textarea "**********"
type textarea "*"
type textarea "**********"
type textarea "*"
type textarea "**********"
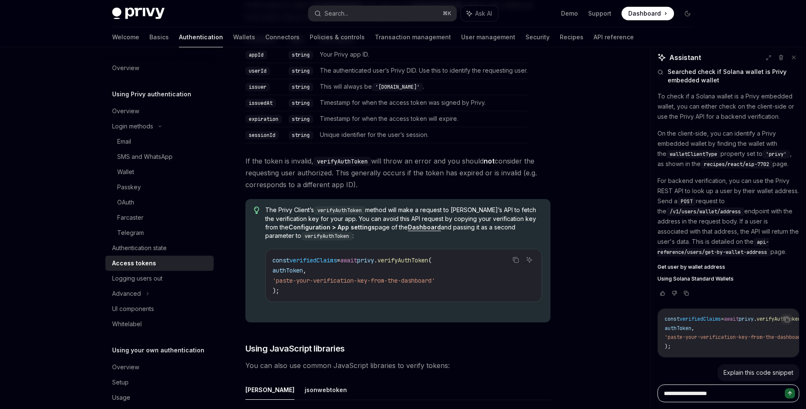
type textarea "*"
type textarea "**********"
type textarea "*"
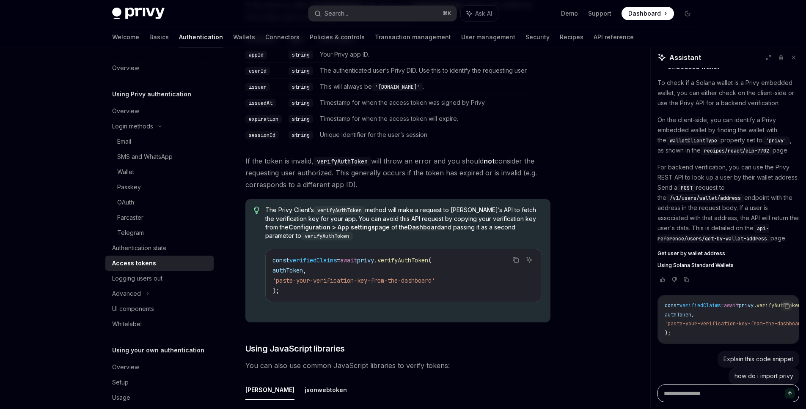
type textarea "*"
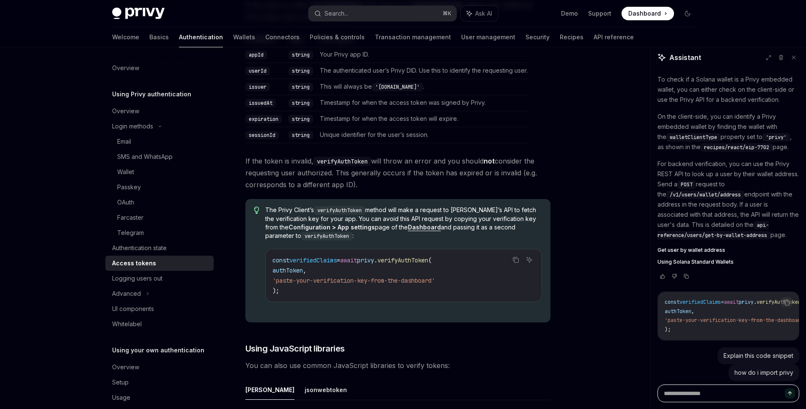
scroll to position [62, 0]
drag, startPoint x: 459, startPoint y: 251, endPoint x: 448, endPoint y: 263, distance: 16.2
click at [459, 252] on div "const verifiedClaims = await privy . verifyAuthToken ( authToken , 'paste-your-…" at bounding box center [403, 276] width 275 height 52
drag, startPoint x: 450, startPoint y: 263, endPoint x: 377, endPoint y: 259, distance: 73.3
click at [377, 259] on span "const verifiedClaims = await privy . verifyAuthToken (" at bounding box center [351, 261] width 159 height 8
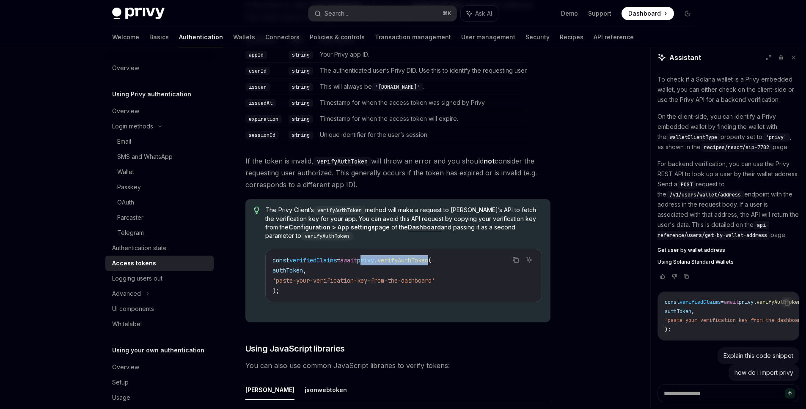
copy span "privy . verifyAuthToken"
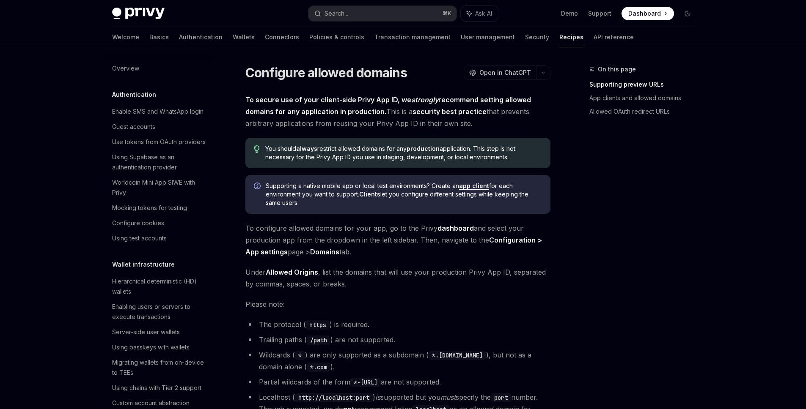
click at [389, 252] on span "To configure allowed domains for your app, go to the Privy dashboard and select…" at bounding box center [397, 240] width 305 height 36
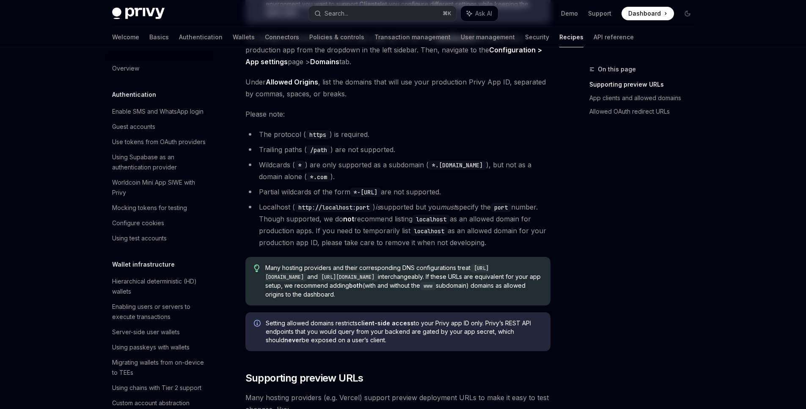
scroll to position [206, 0]
